Goal: Task Accomplishment & Management: Use online tool/utility

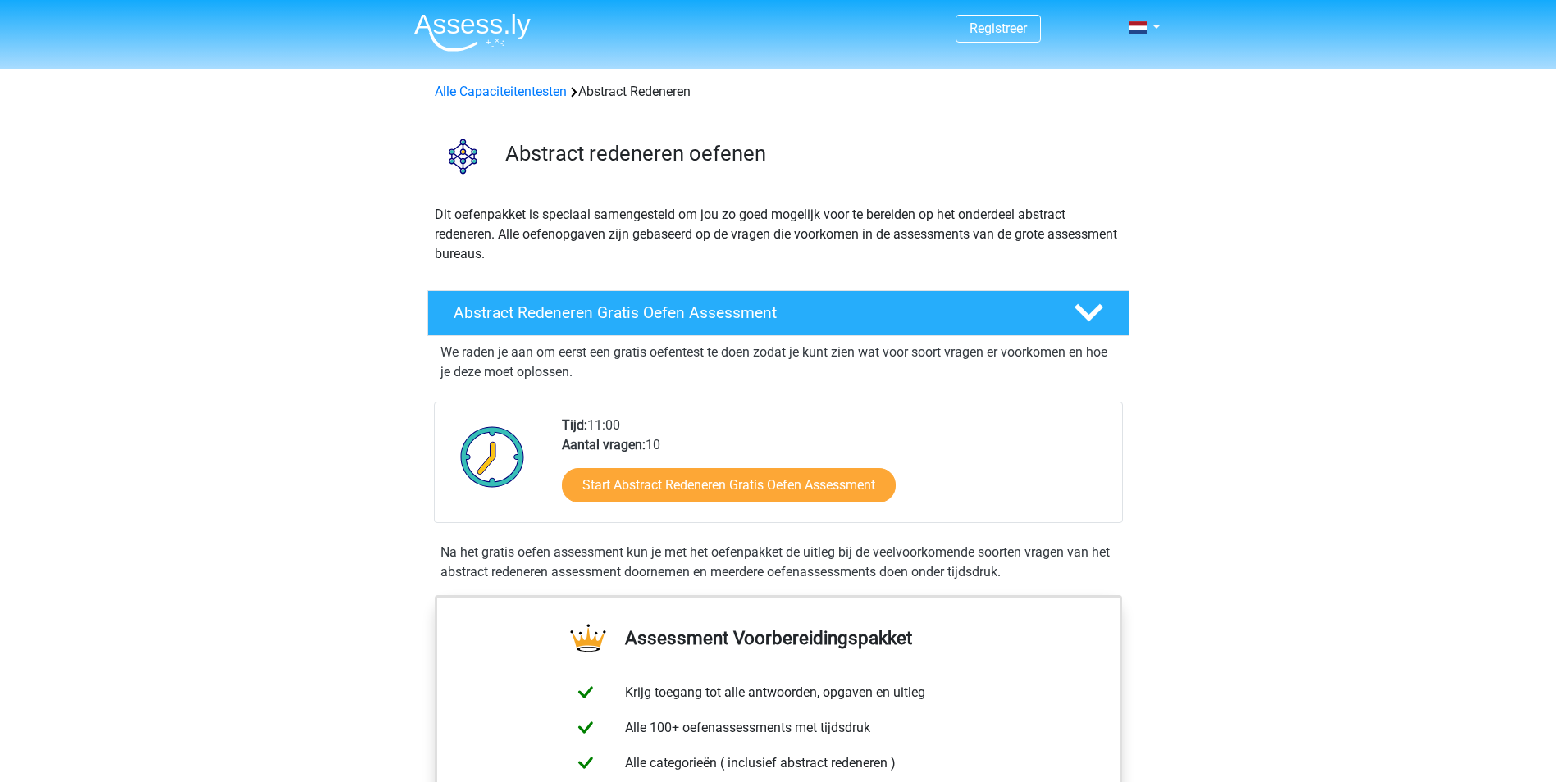
scroll to position [146, 0]
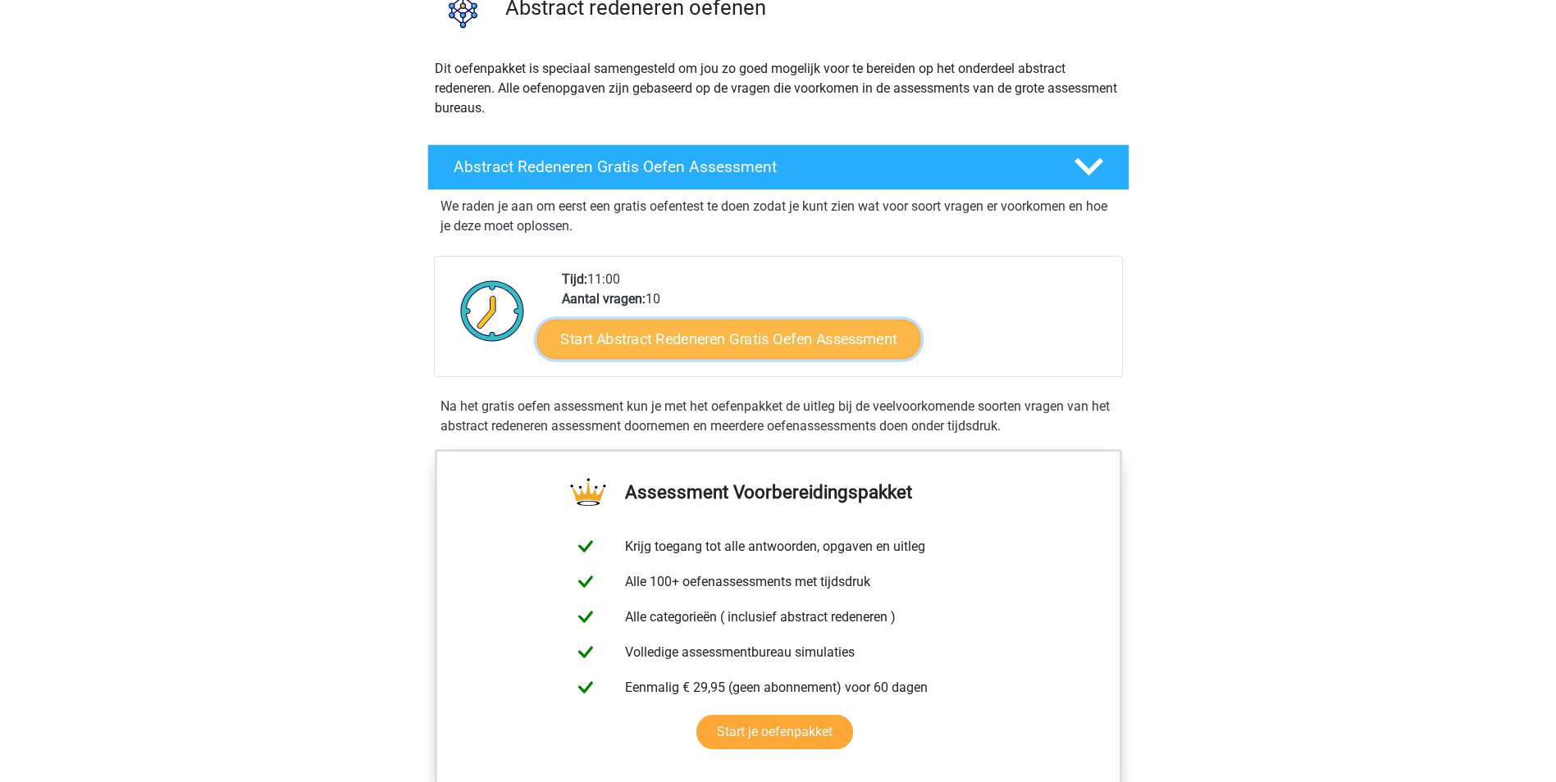
click at [672, 326] on link "Start Abstract Redeneren Gratis Oefen Assessment" at bounding box center [728, 338] width 384 height 39
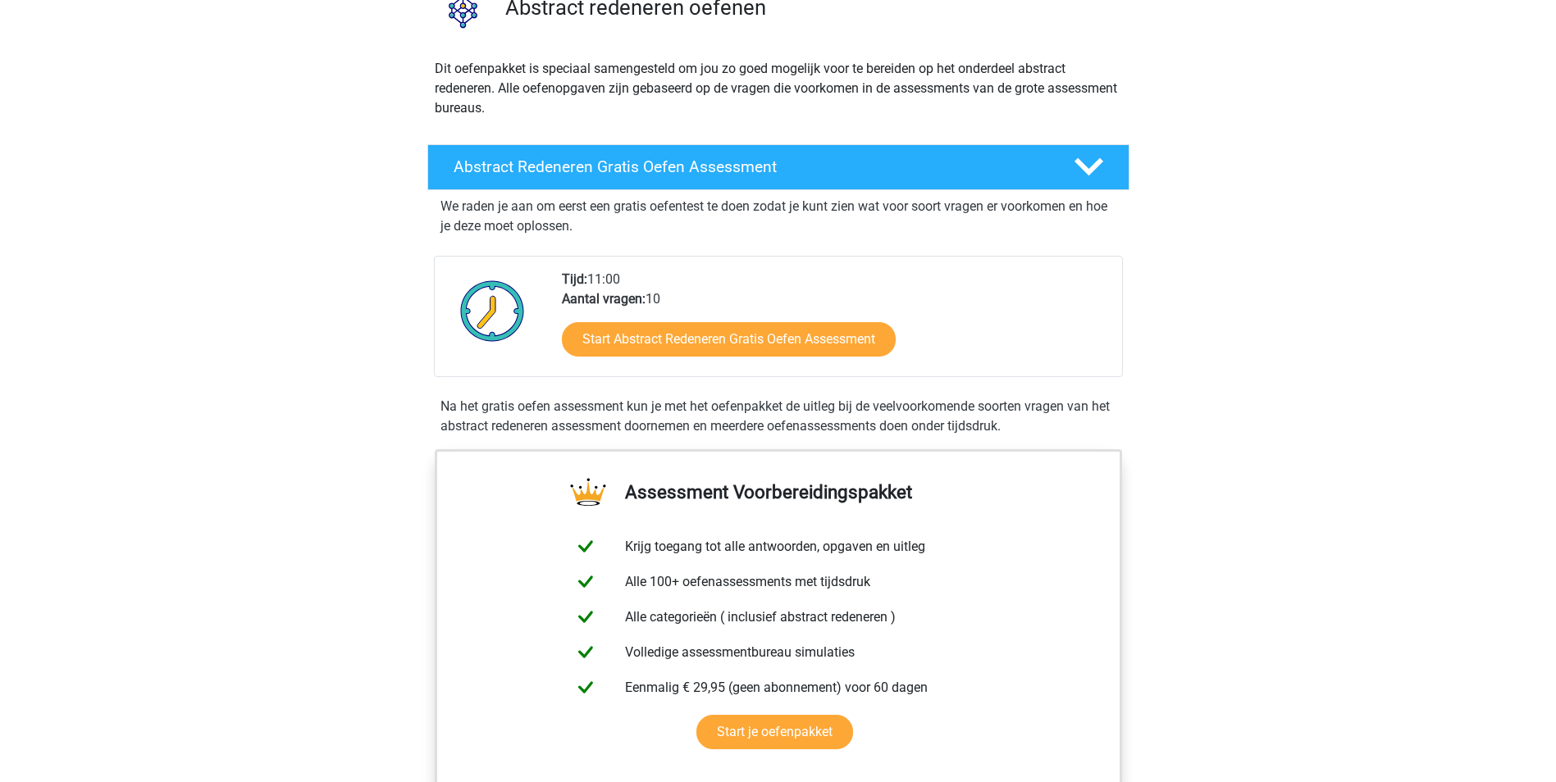
scroll to position [0, 0]
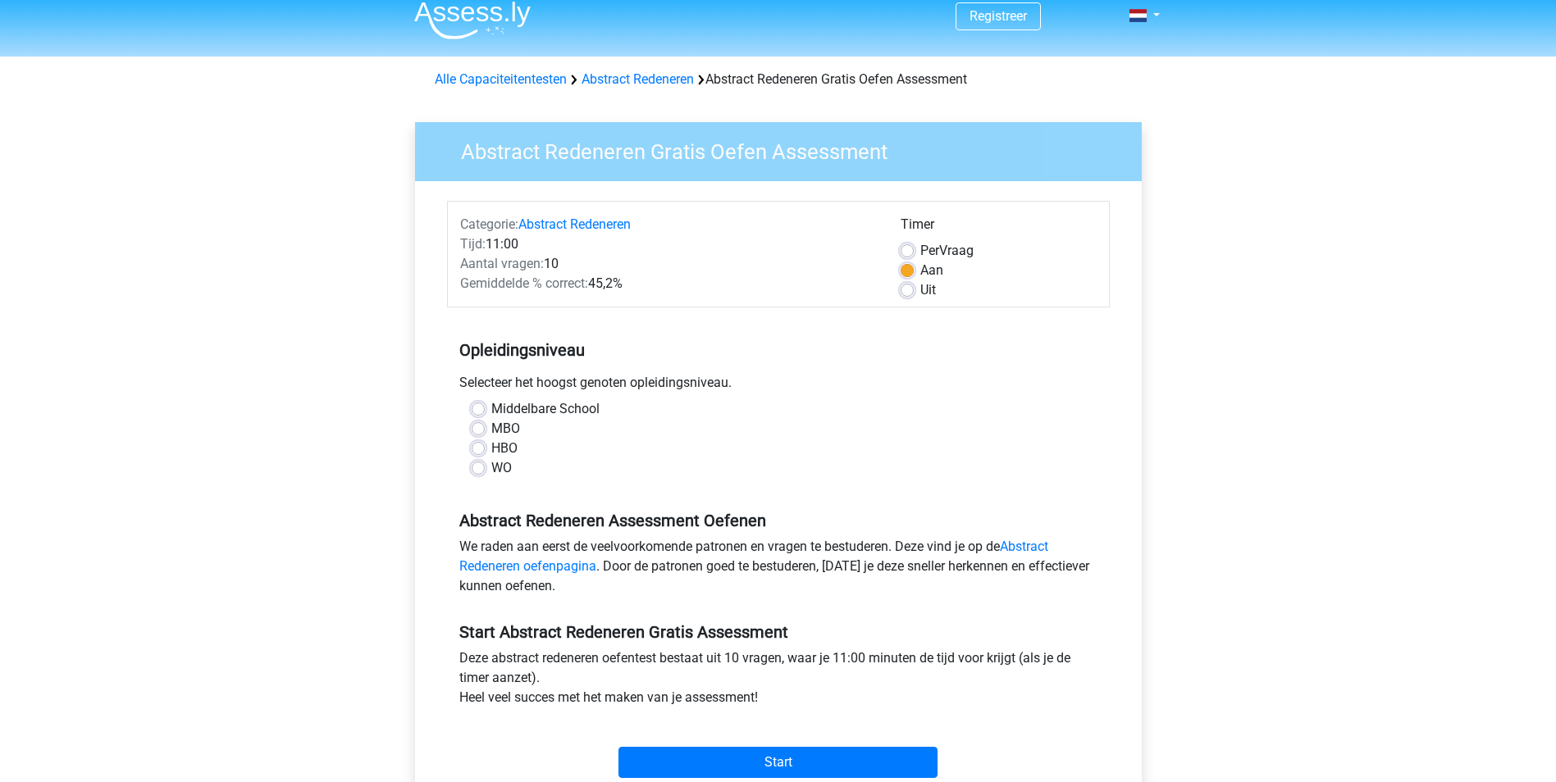
scroll to position [13, 0]
click at [492, 429] on label "MBO" at bounding box center [505, 428] width 29 height 20
click at [485, 429] on input "MBO" at bounding box center [478, 426] width 13 height 16
radio input "true"
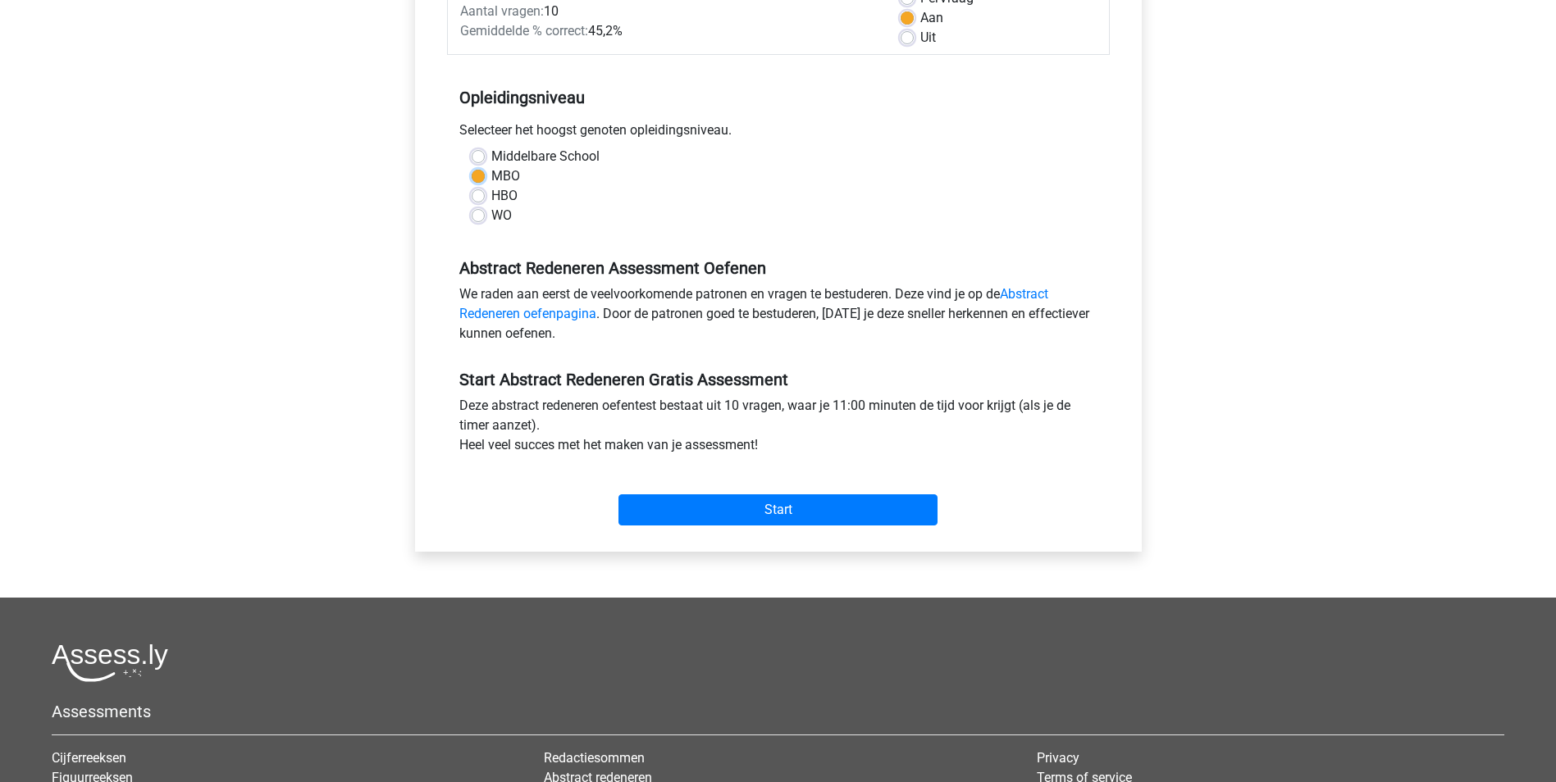
scroll to position [267, 0]
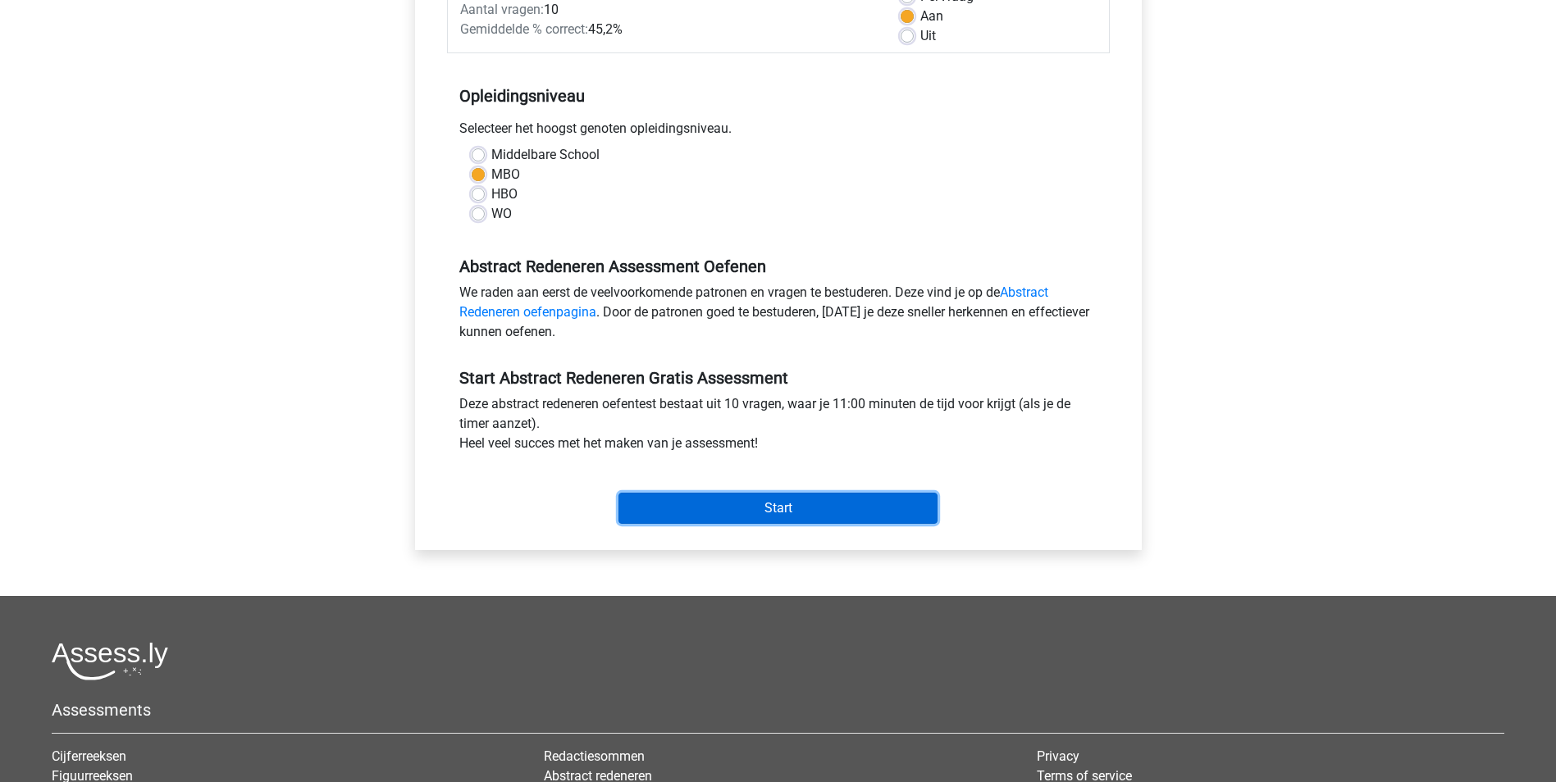
click at [700, 505] on input "Start" at bounding box center [777, 508] width 319 height 31
